Goal: Find specific page/section: Find specific page/section

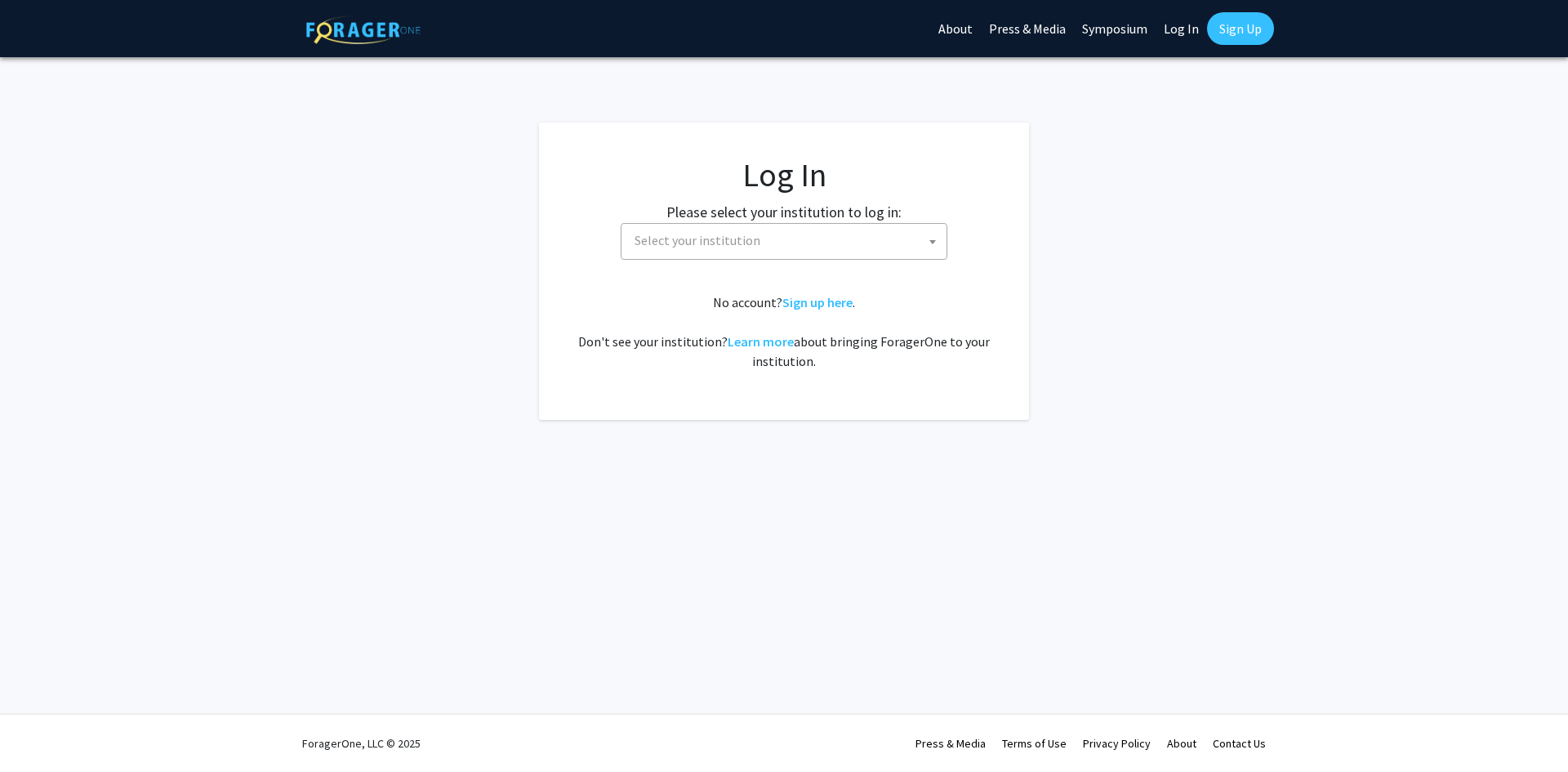
click at [805, 245] on span "Select your institution" at bounding box center [787, 240] width 318 height 33
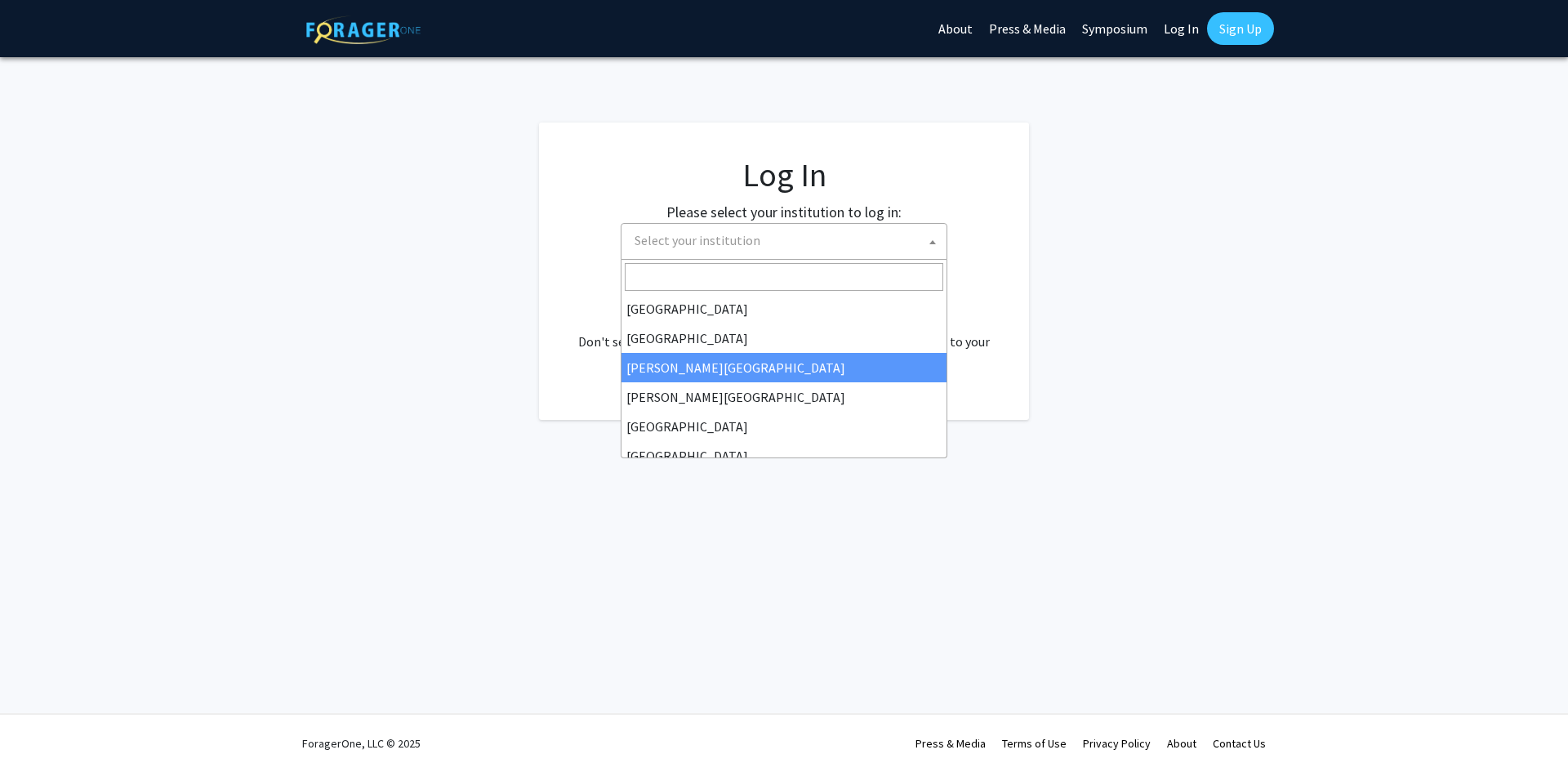
select select "5"
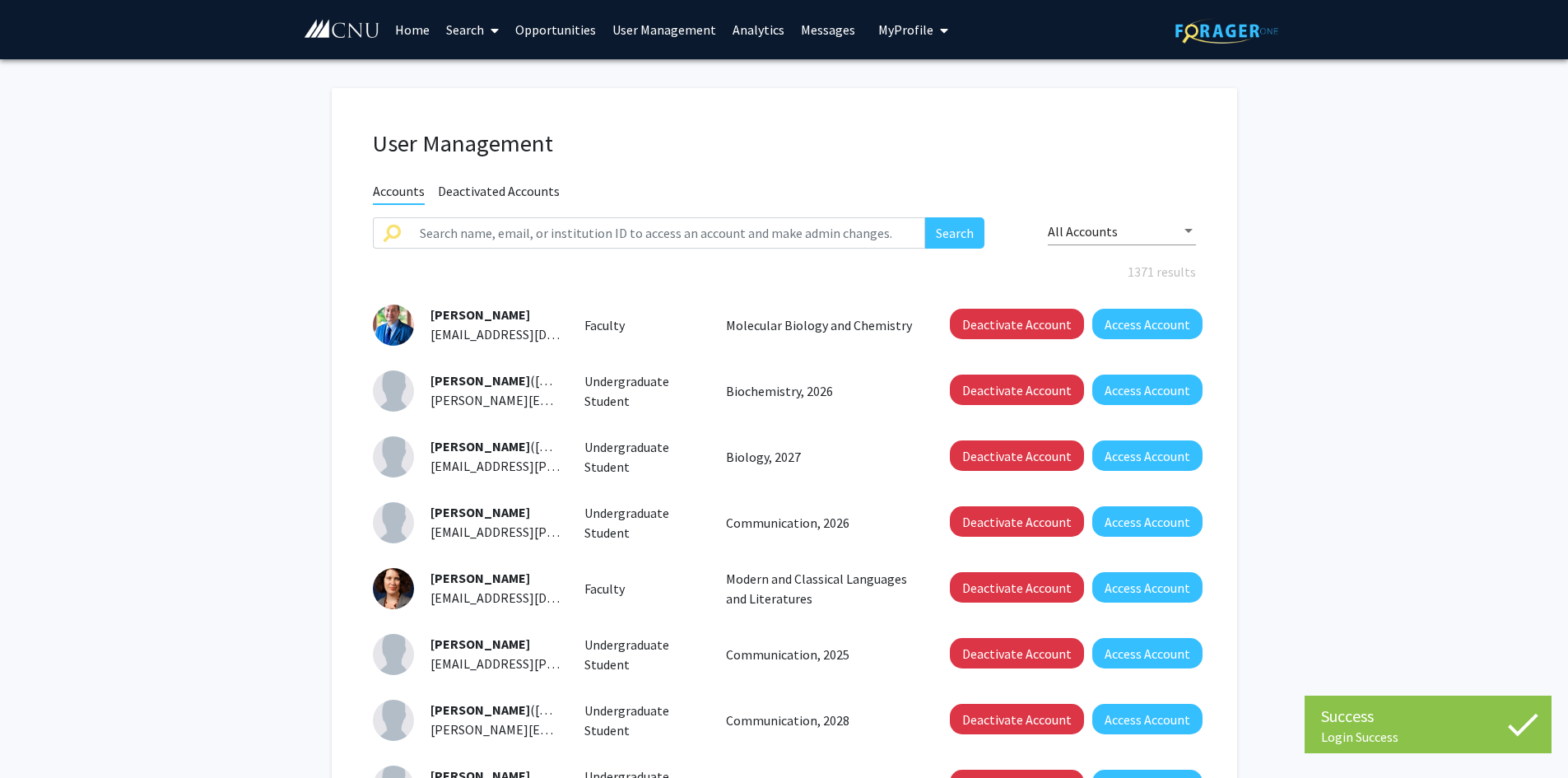
click at [410, 30] on link "Home" at bounding box center [412, 30] width 51 height 58
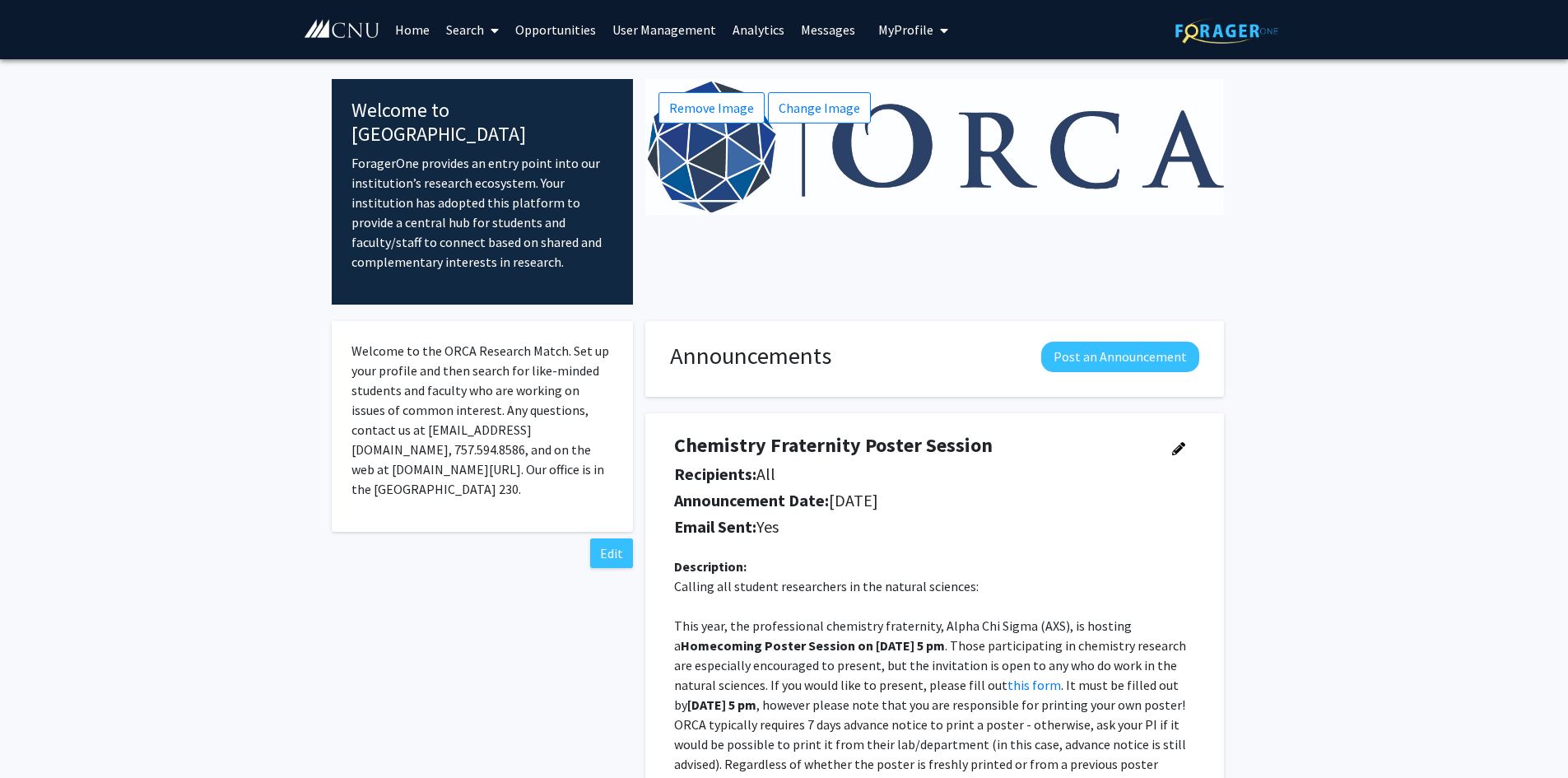
click at [478, 28] on link "Search" at bounding box center [472, 30] width 69 height 58
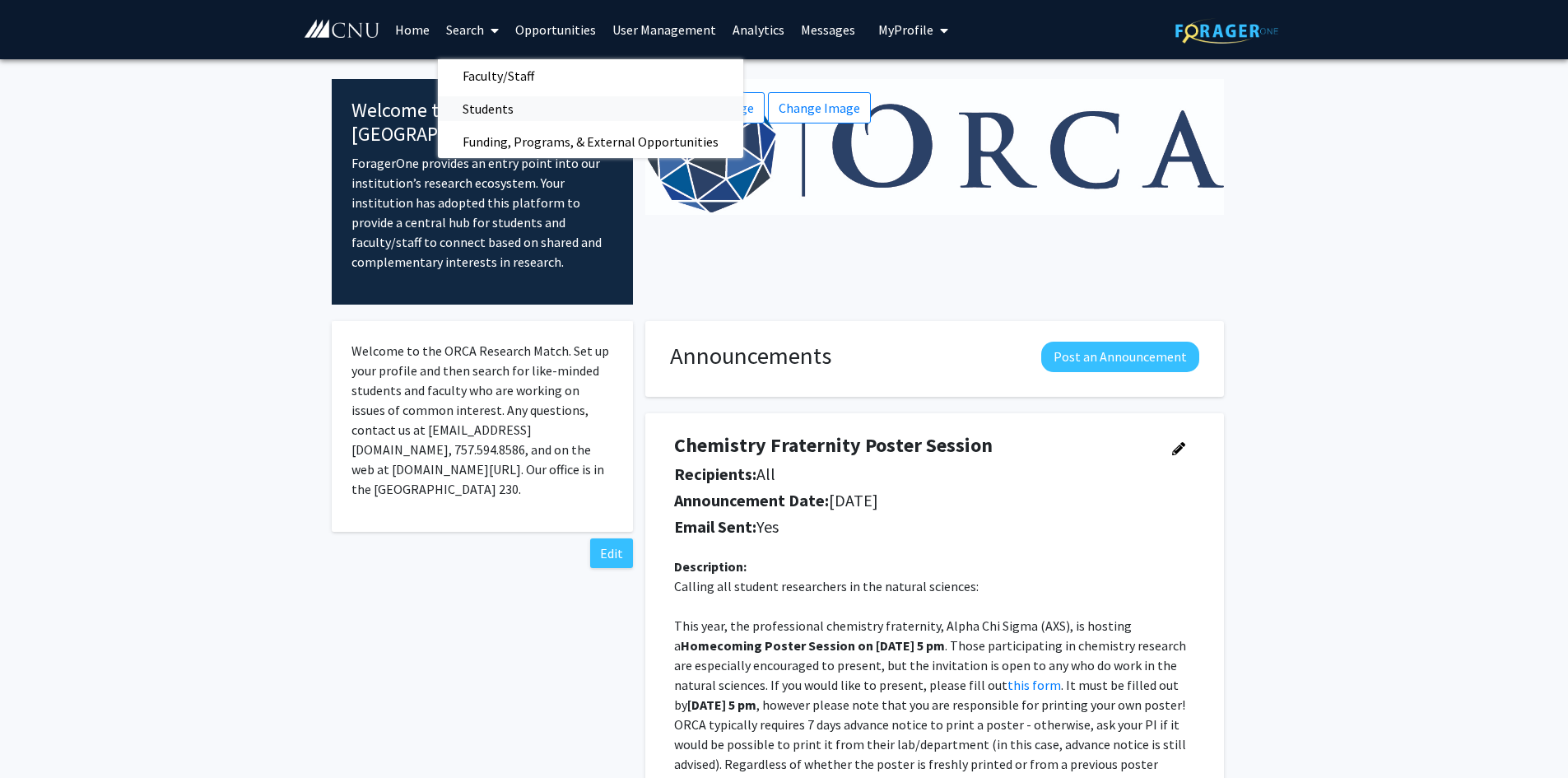
click at [485, 114] on span "Students" at bounding box center [488, 109] width 100 height 33
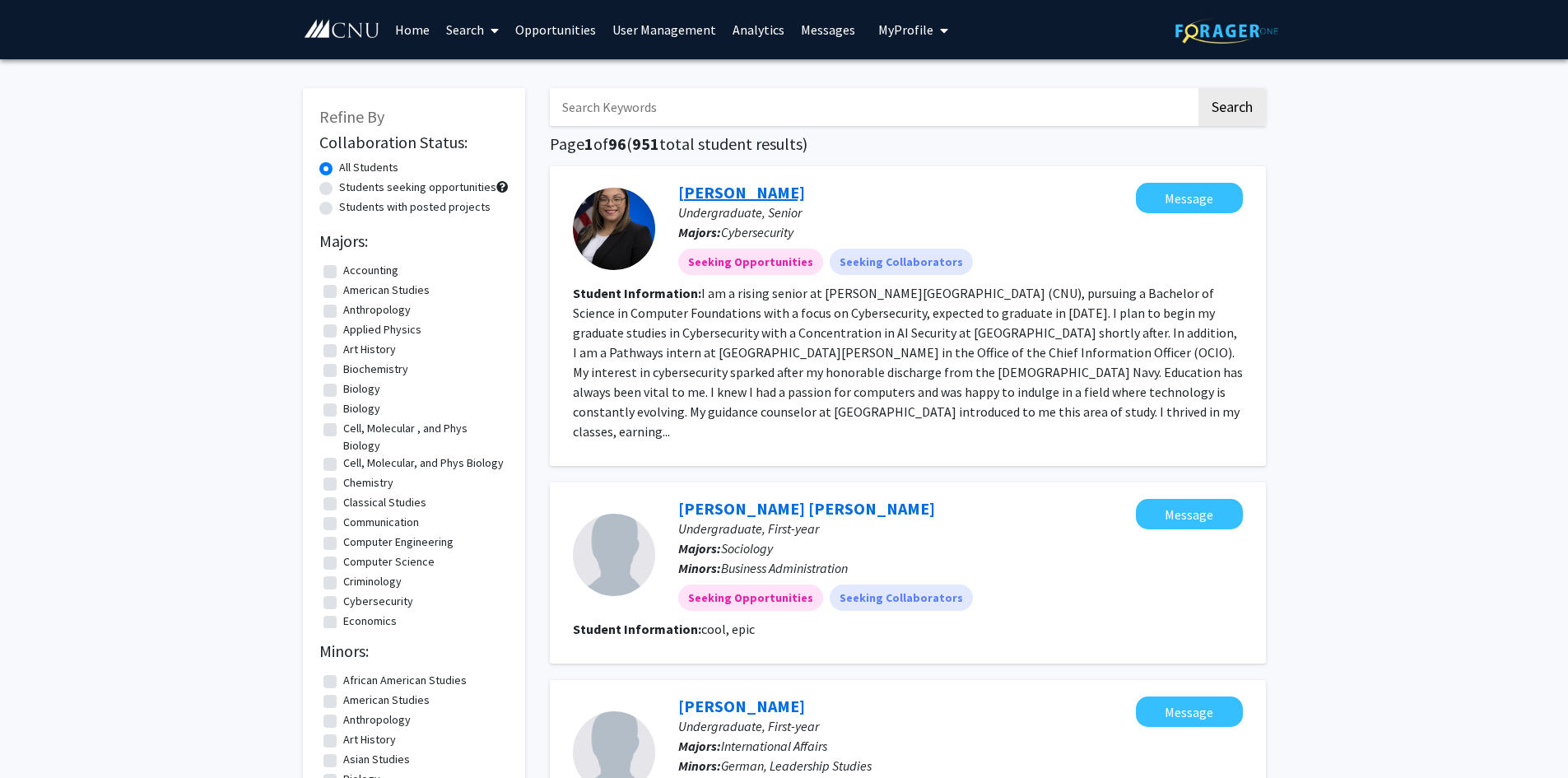
click at [737, 189] on link "[PERSON_NAME]" at bounding box center [742, 192] width 127 height 20
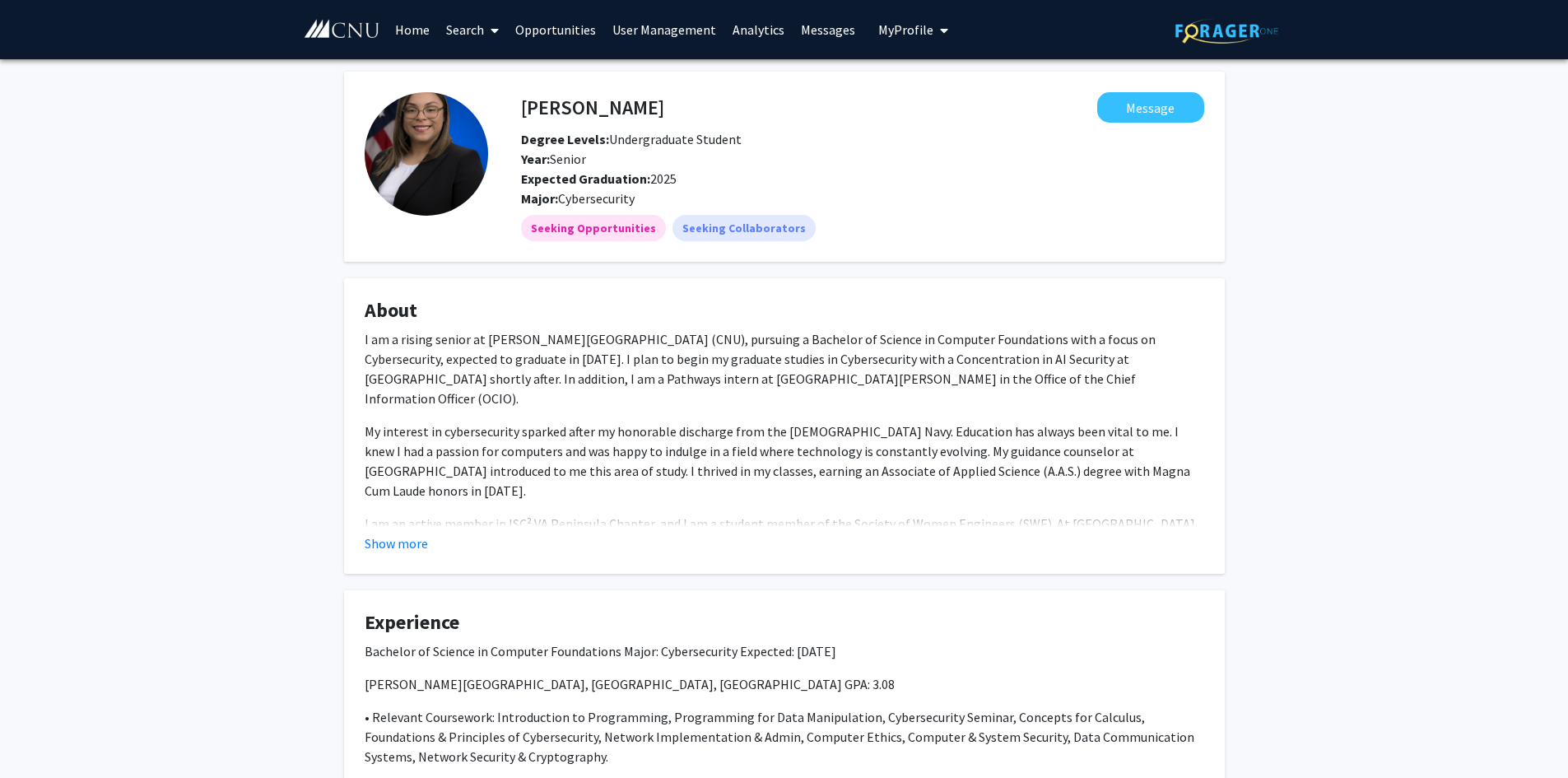
click at [445, 24] on link "Search" at bounding box center [472, 30] width 69 height 58
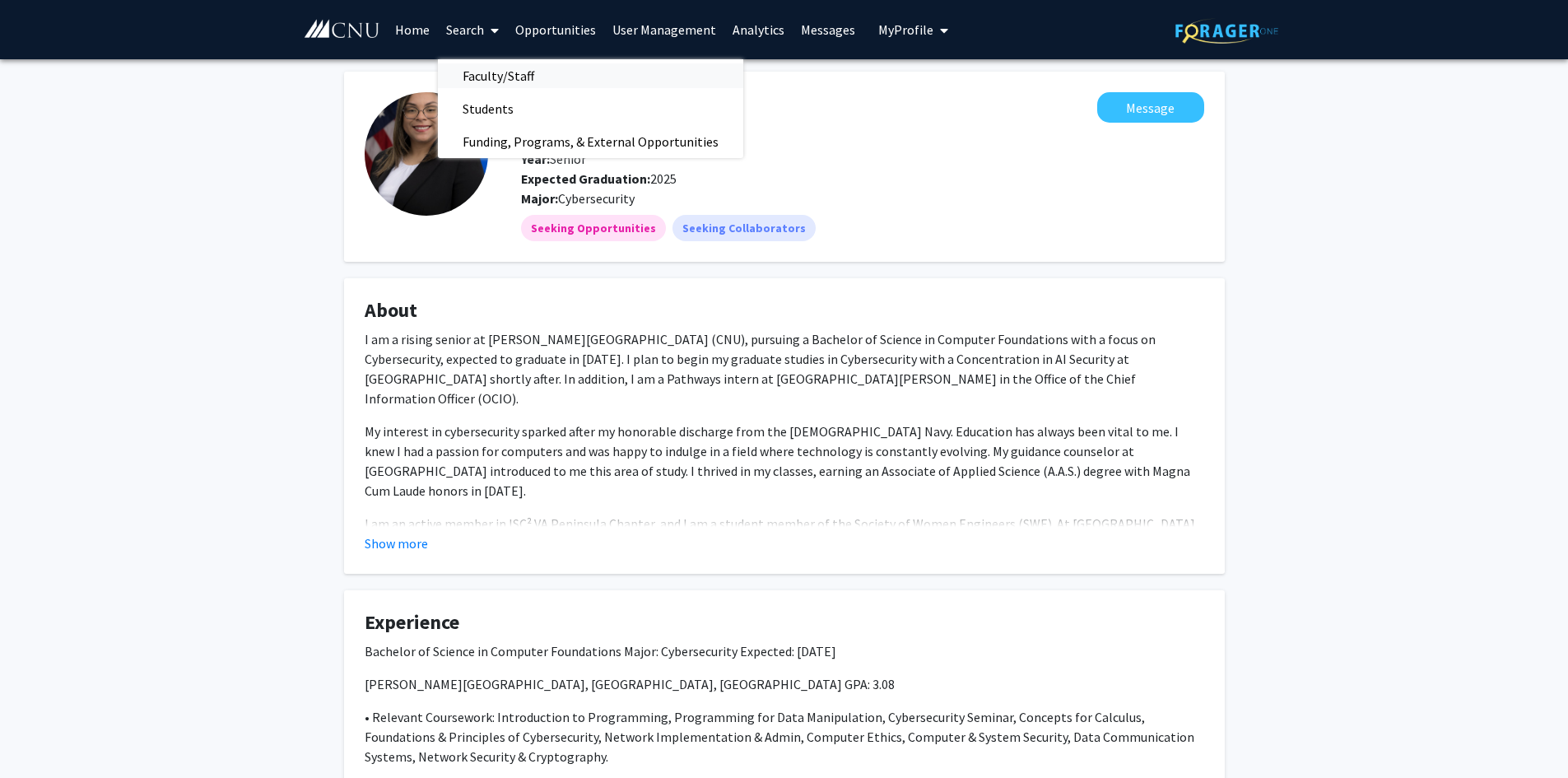
click at [493, 73] on span "Faculty/Staff" at bounding box center [498, 76] width 121 height 33
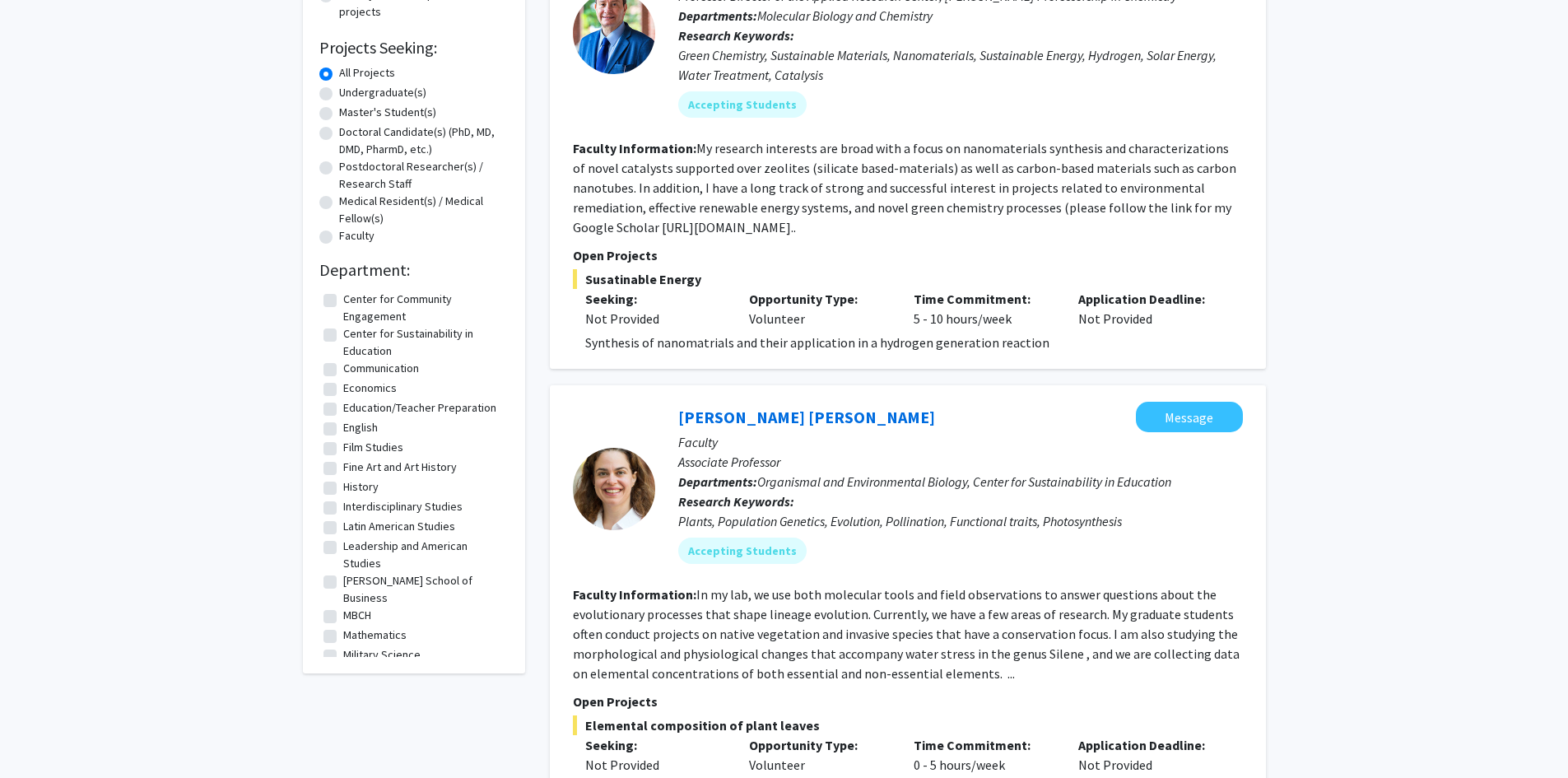
scroll to position [330, 0]
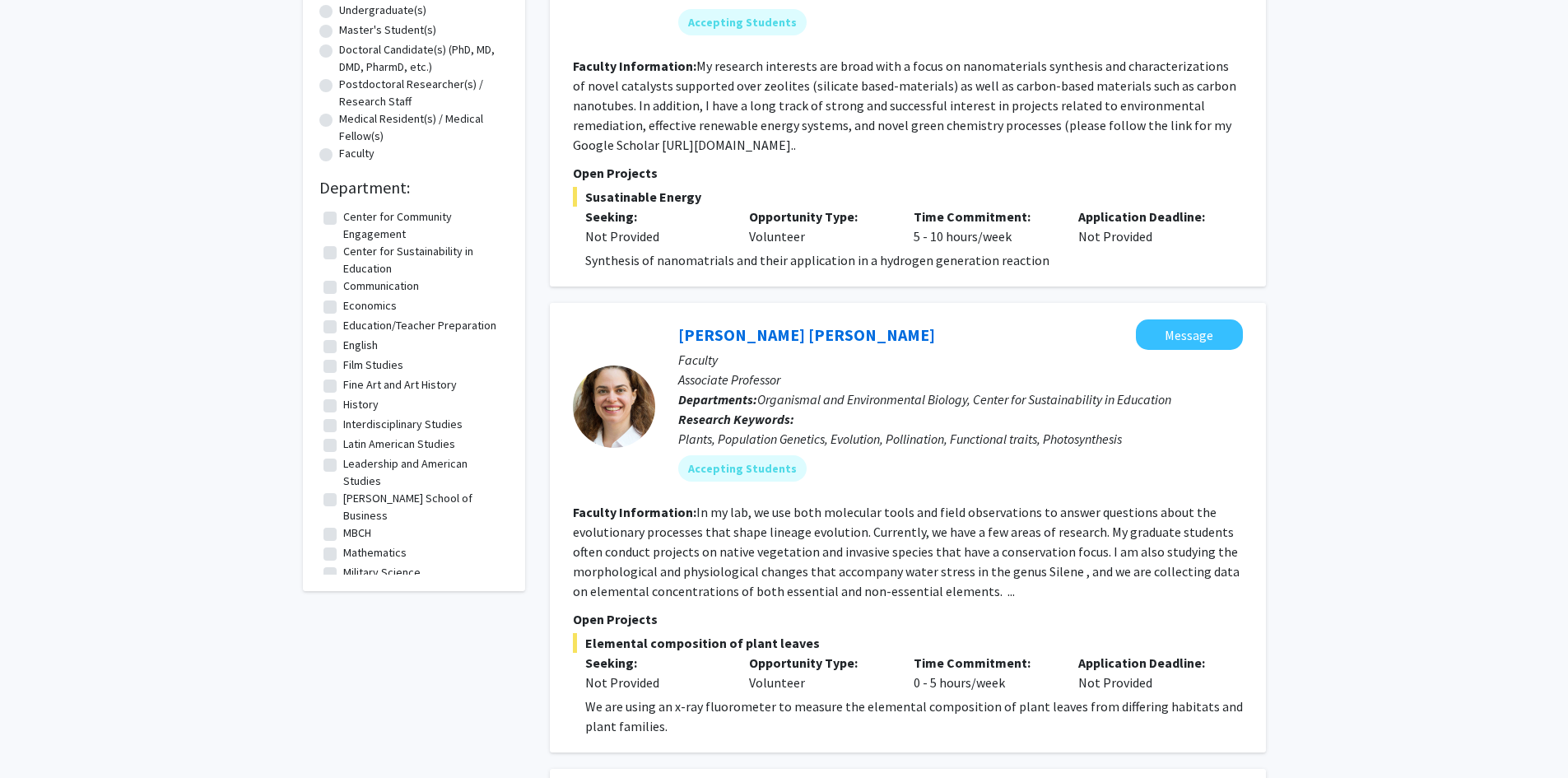
click at [343, 404] on label "History" at bounding box center [360, 405] width 36 height 17
click at [343, 404] on input "History" at bounding box center [348, 401] width 11 height 11
checkbox input "true"
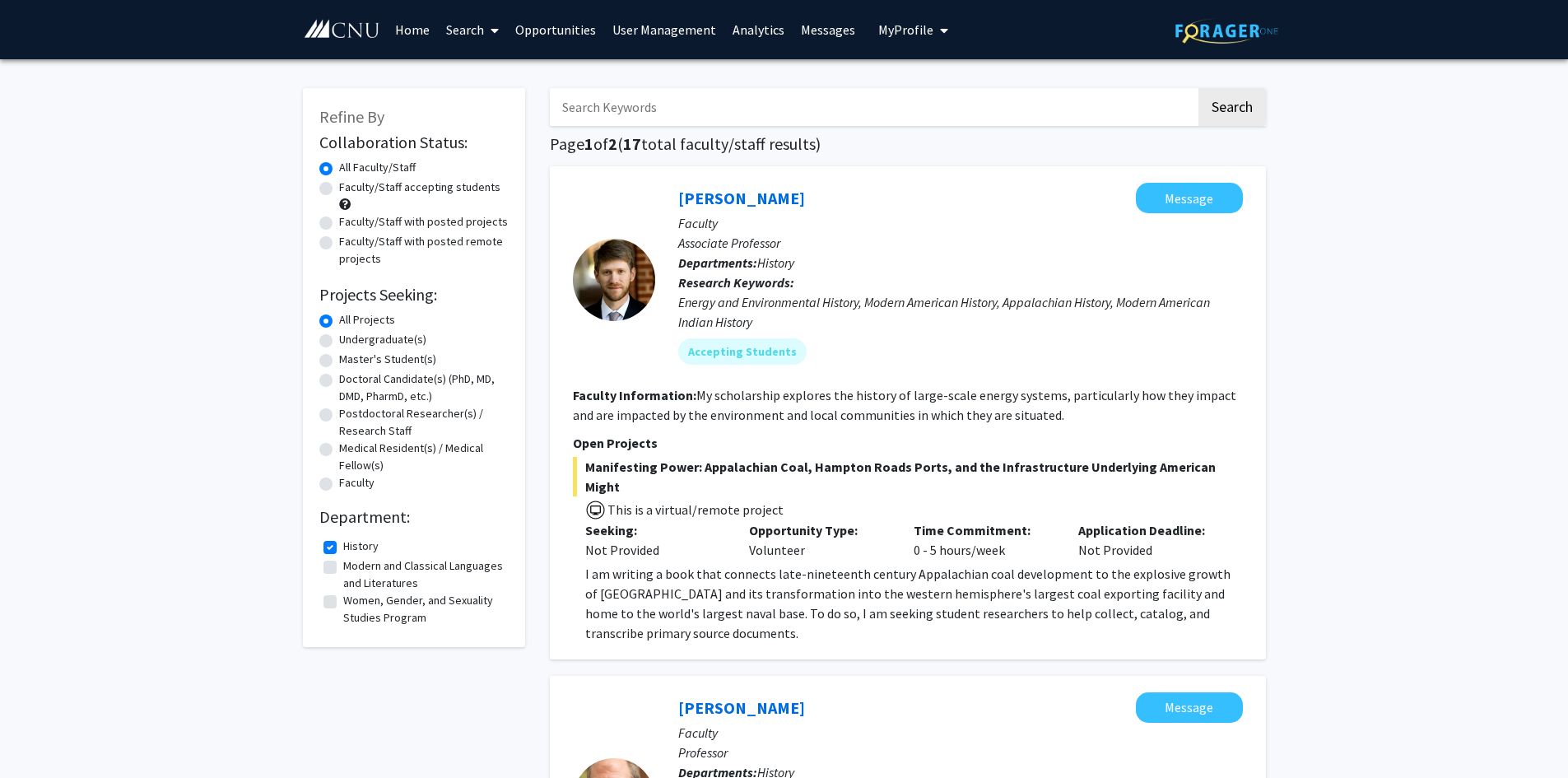
click at [638, 100] on input "Search Keywords" at bounding box center [873, 106] width 647 height 38
type input "holocaust"
click at [1199, 88] on button "Search" at bounding box center [1233, 106] width 67 height 38
checkbox input "false"
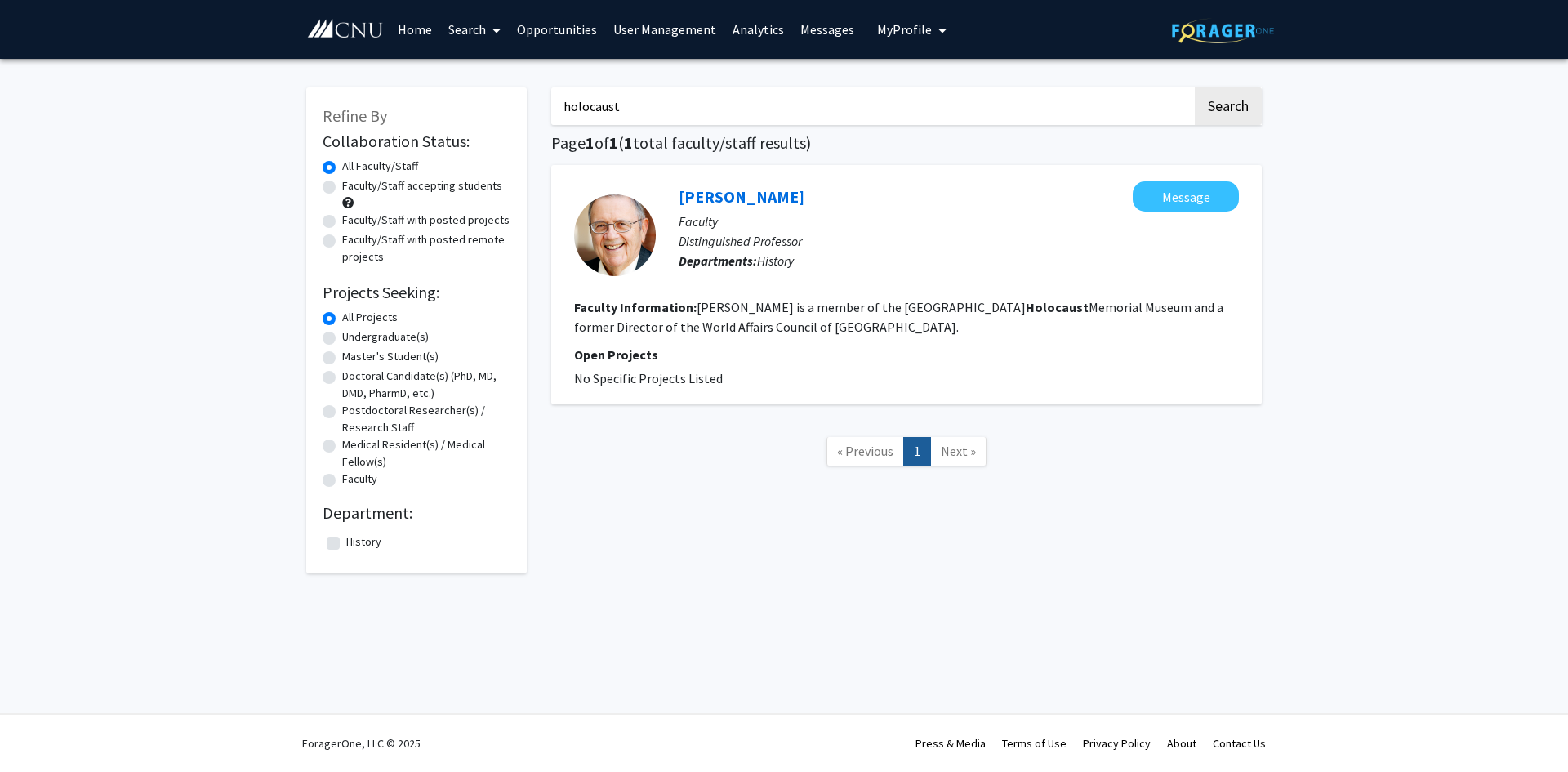
drag, startPoint x: 633, startPoint y: 107, endPoint x: 19, endPoint y: -7, distance: 624.5
click at [19, 0] on html "Skip navigation Home Search Opportunities User Management Analytics Messages My…" at bounding box center [784, 386] width 1568 height 772
type input "[MEDICAL_DATA]"
click at [1195, 87] on button "Search" at bounding box center [1229, 105] width 67 height 37
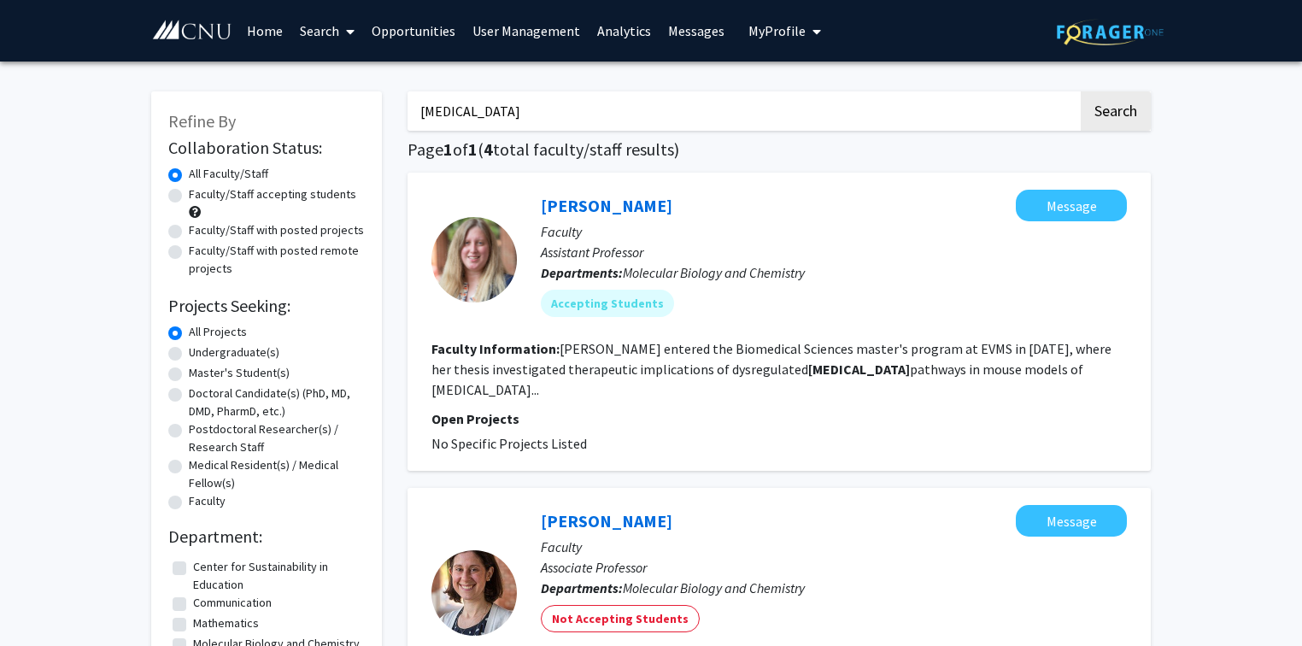
click at [473, 109] on input "[MEDICAL_DATA]" at bounding box center [743, 110] width 671 height 39
click at [353, 31] on icon at bounding box center [350, 32] width 9 height 14
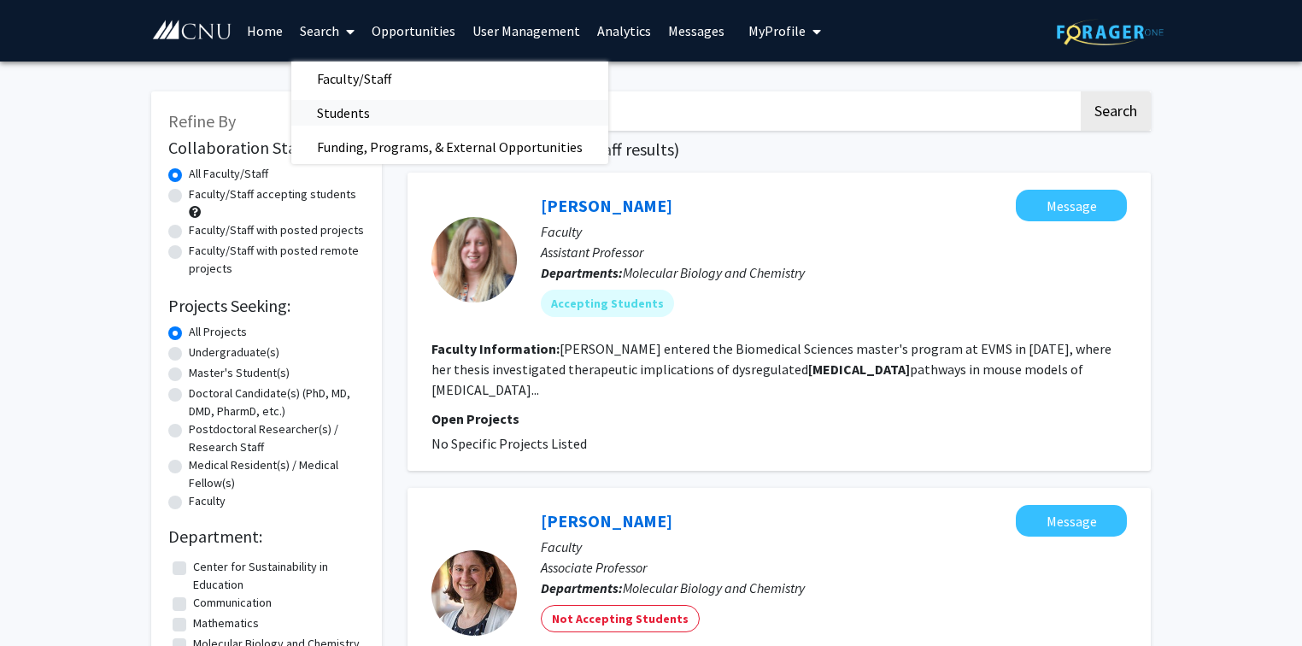
click at [346, 100] on span "Students" at bounding box center [343, 113] width 104 height 34
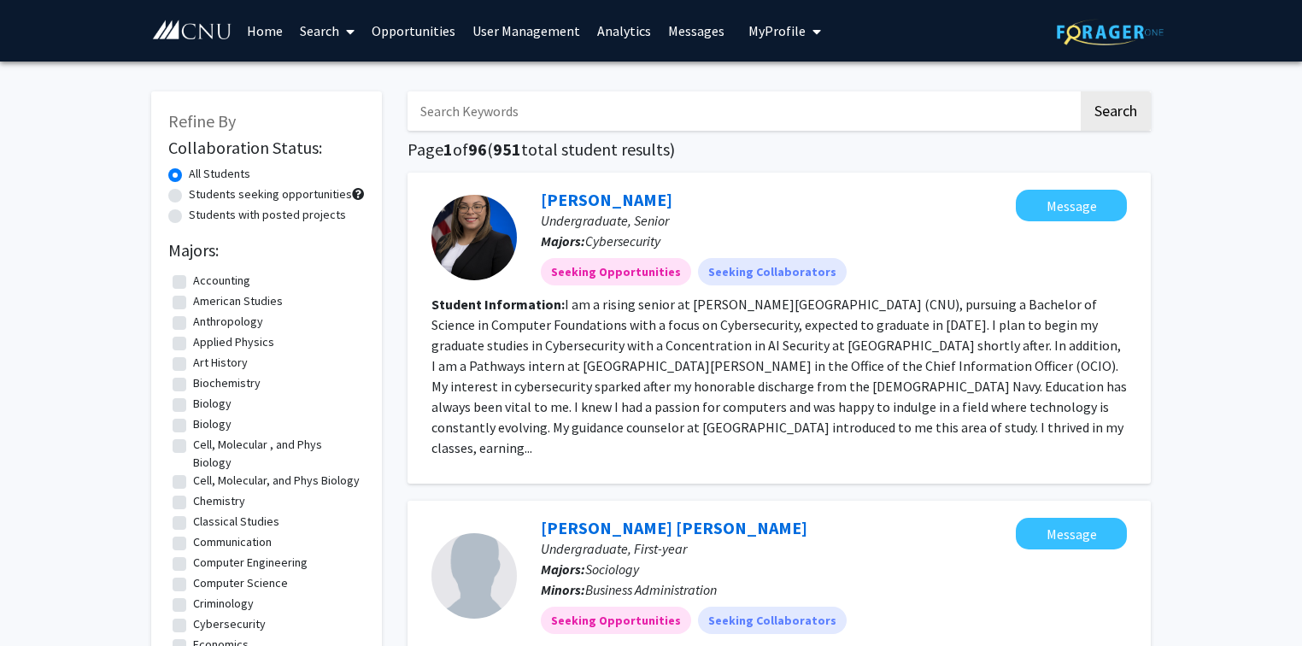
click at [520, 109] on input "Search Keywords" at bounding box center [743, 110] width 671 height 39
type input "[PERSON_NAME]"
click at [1081, 91] on button "Search" at bounding box center [1116, 110] width 70 height 39
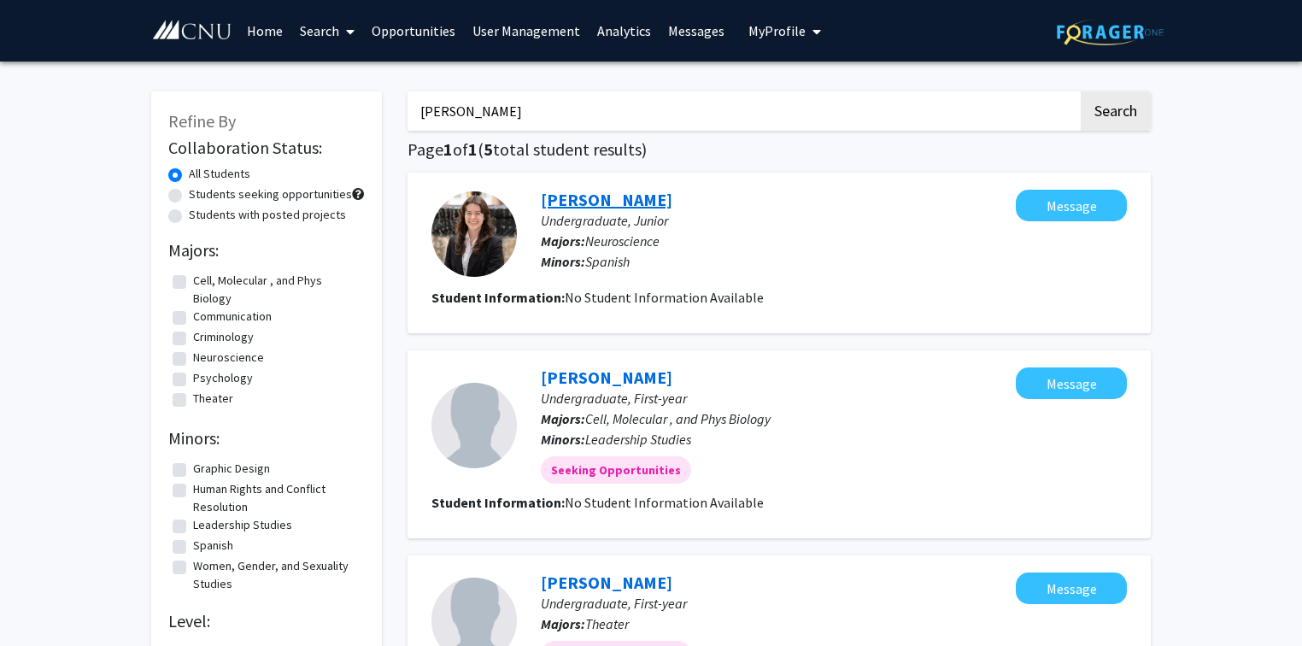
click at [606, 204] on link "[PERSON_NAME]" at bounding box center [607, 199] width 132 height 21
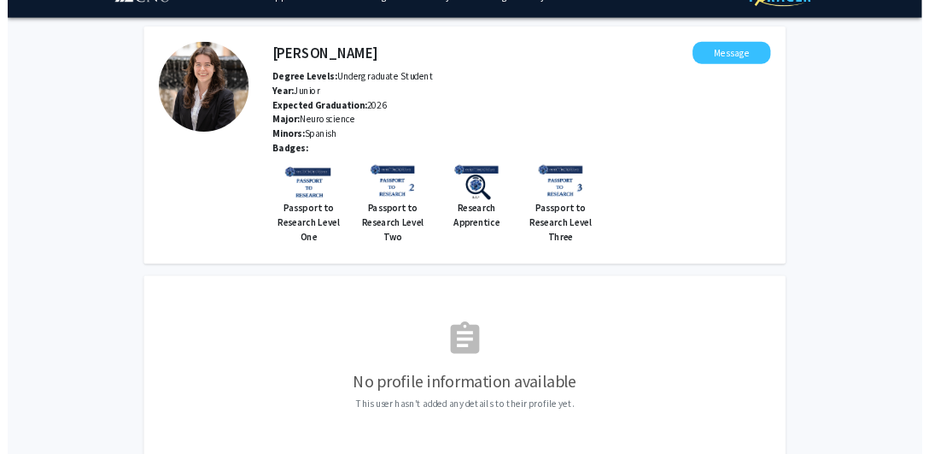
scroll to position [68, 0]
